Goal: Information Seeking & Learning: Learn about a topic

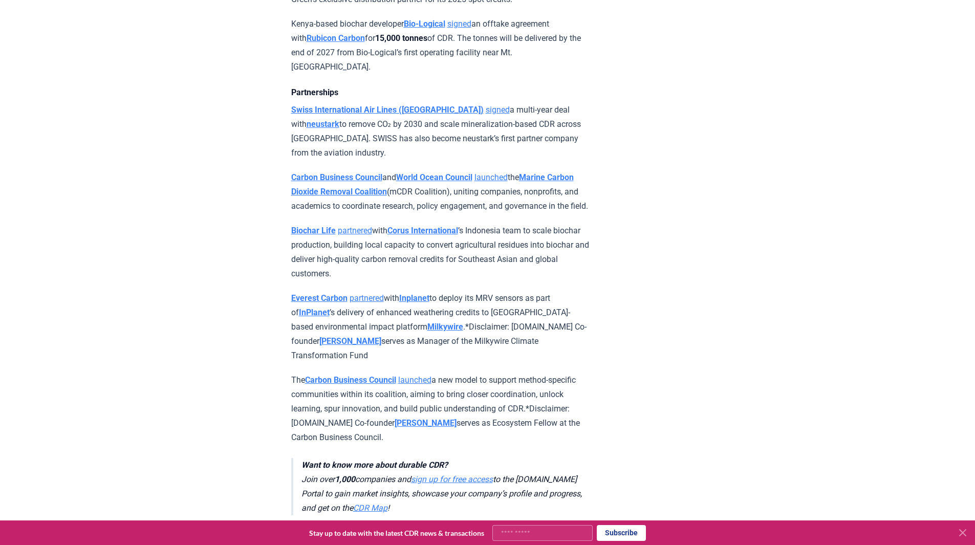
scroll to position [1003, 0]
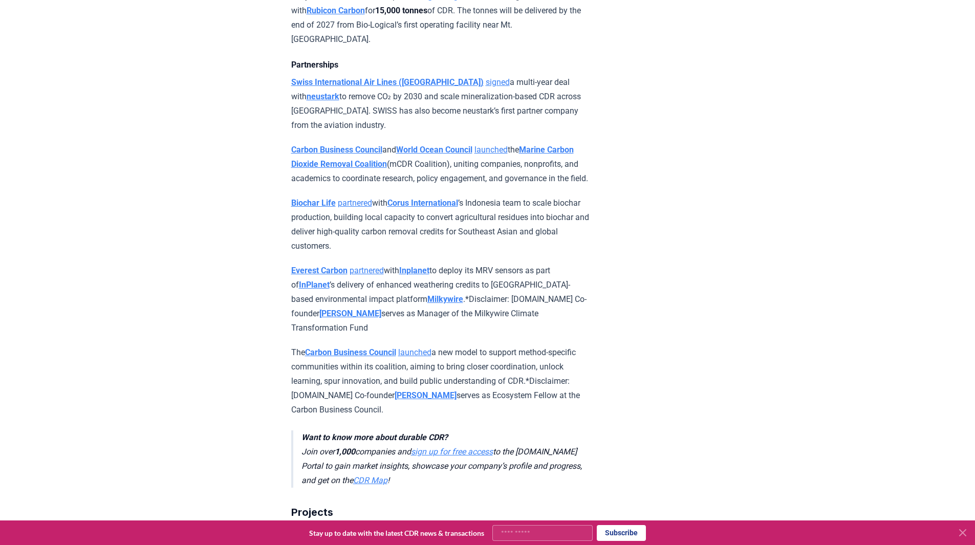
click at [401, 87] on strong "Swiss International Air Lines ([GEOGRAPHIC_DATA])" at bounding box center [387, 82] width 192 height 10
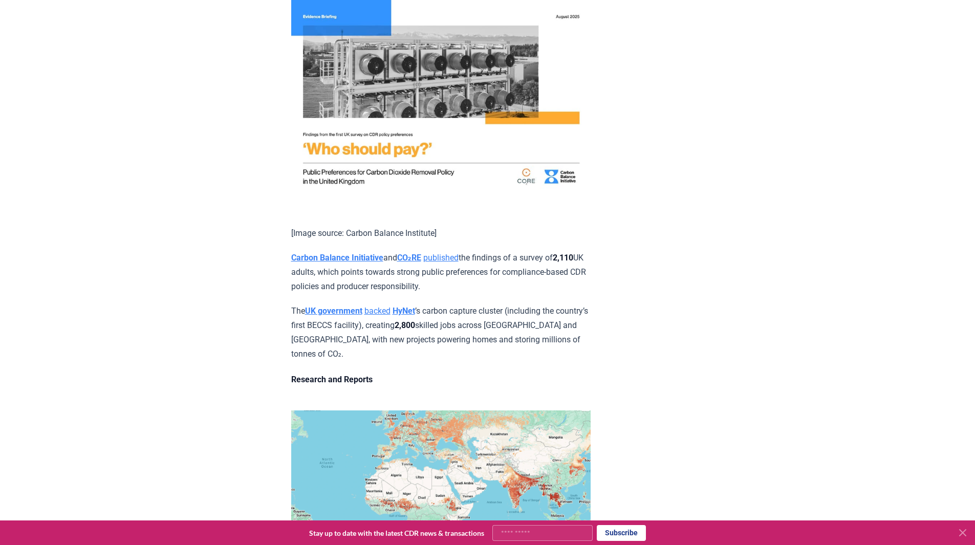
scroll to position [2047, 0]
